Goal: Task Accomplishment & Management: Manage account settings

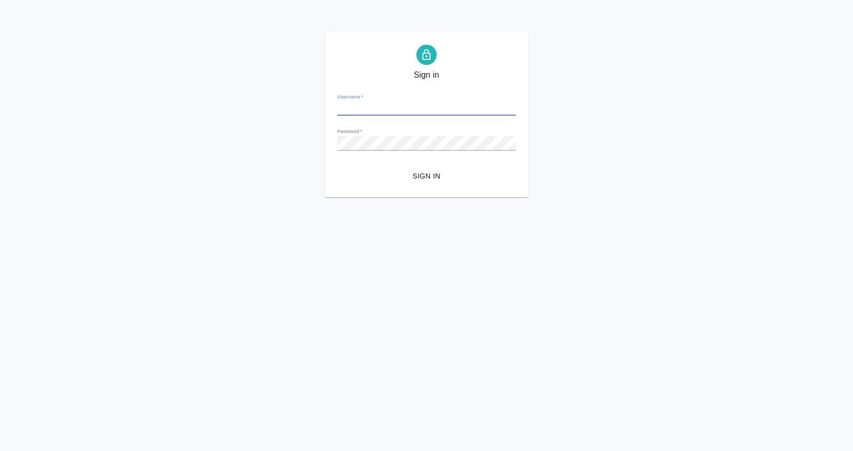
type input "y.gostev@awatera.com"
click at [428, 177] on span "Sign in" at bounding box center [426, 176] width 162 height 13
click at [423, 183] on button "Sign in" at bounding box center [426, 176] width 179 height 19
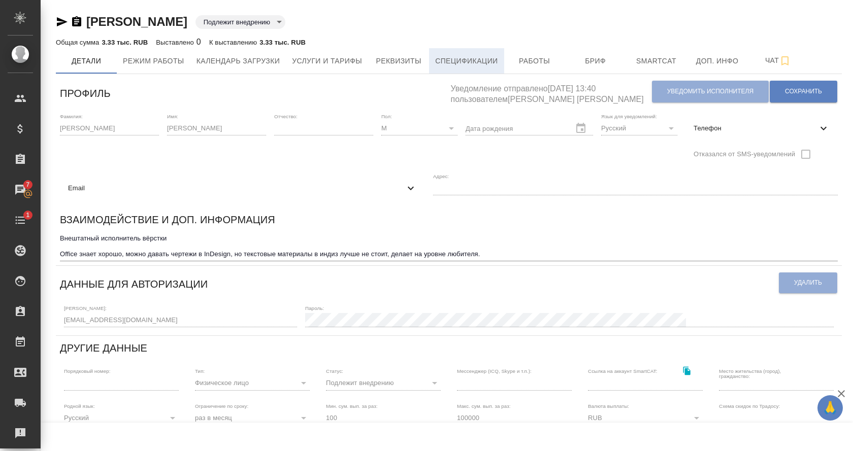
click at [462, 61] on span "Спецификации" at bounding box center [466, 61] width 62 height 13
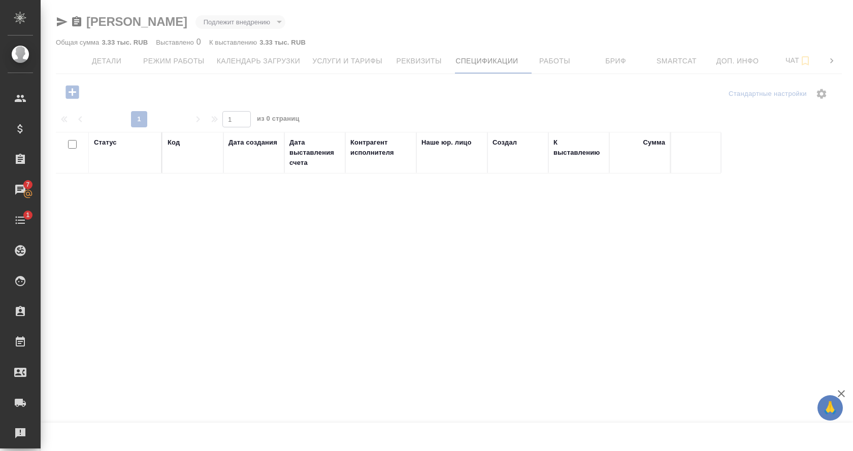
click at [564, 62] on div at bounding box center [447, 225] width 812 height 451
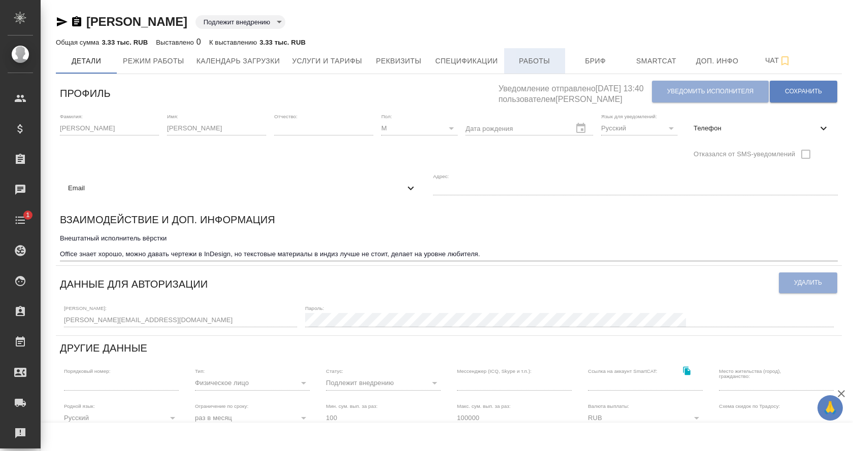
click at [531, 59] on span "Работы" at bounding box center [534, 61] width 49 height 13
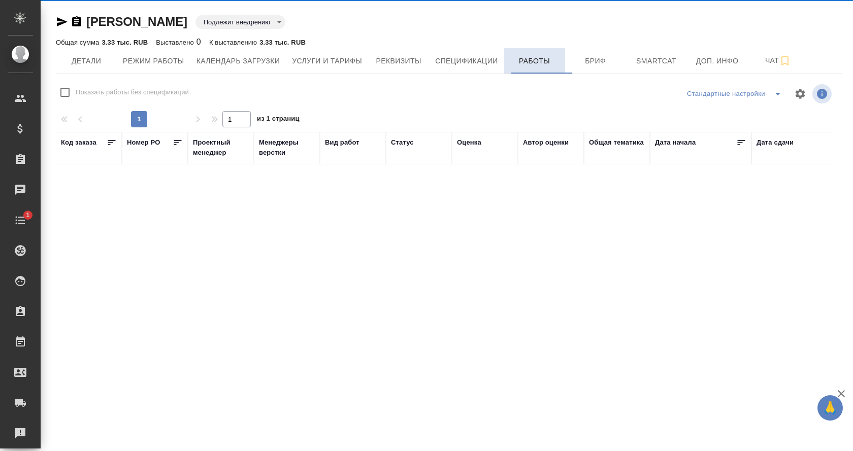
checkbox input "false"
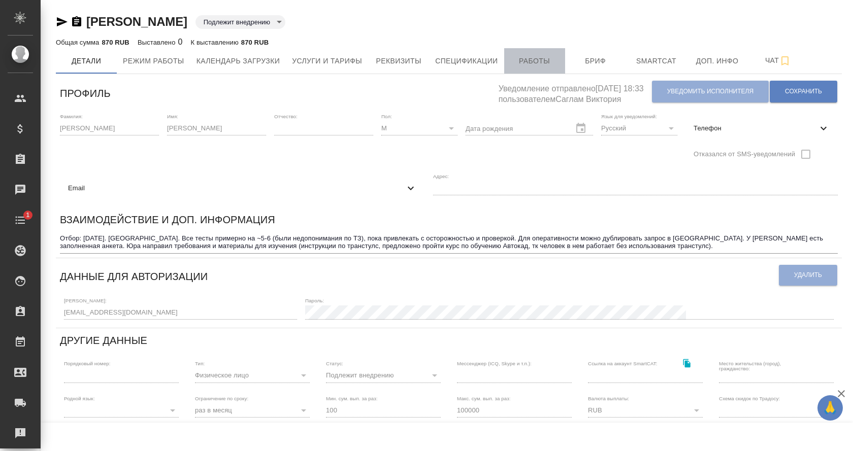
click at [529, 53] on button "Работы" at bounding box center [534, 60] width 61 height 25
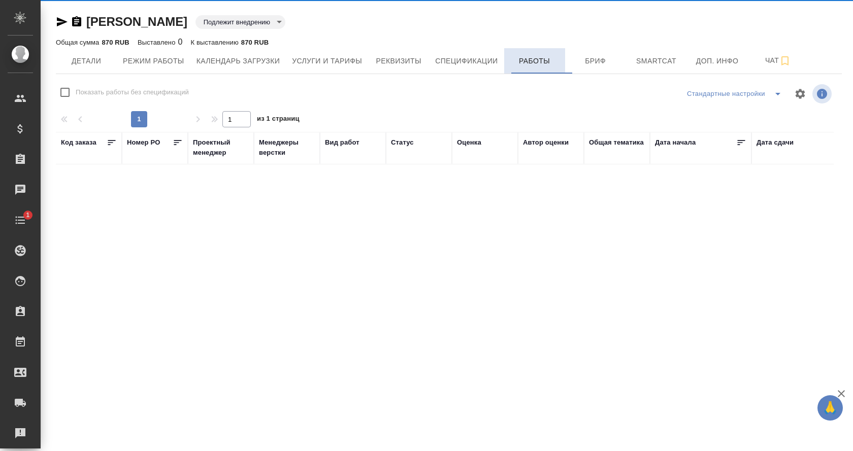
checkbox input "false"
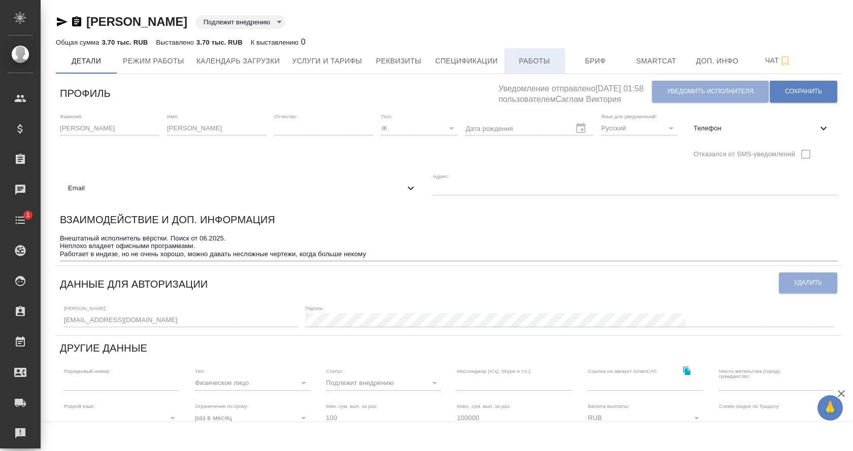
click at [529, 56] on span "Работы" at bounding box center [534, 61] width 49 height 13
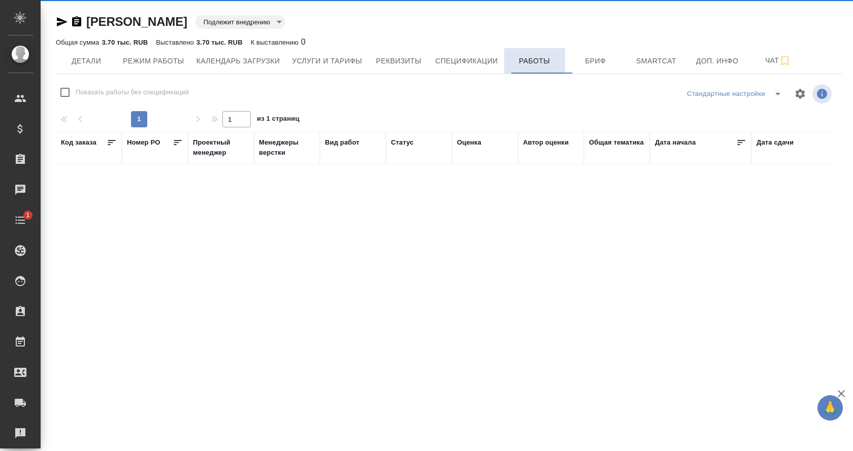
checkbox input "false"
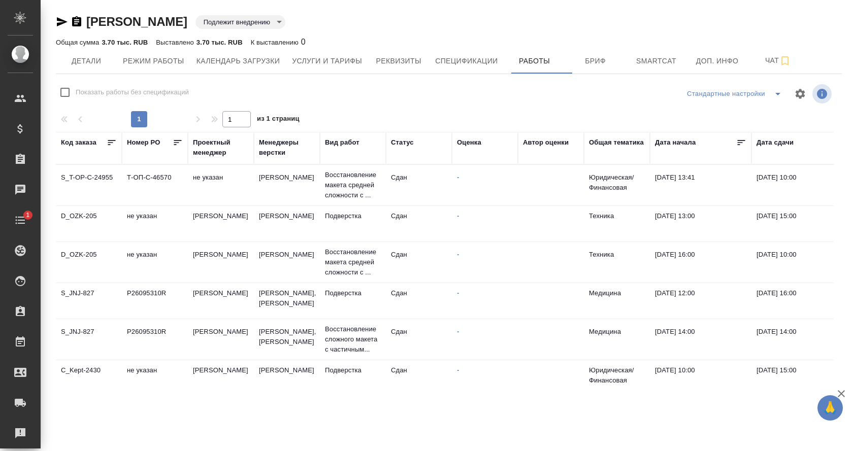
scroll to position [75, 0]
